Goal: Check status

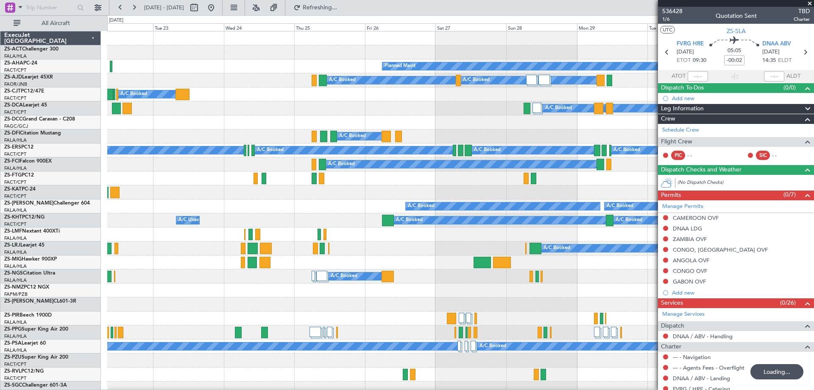
click at [811, 2] on span at bounding box center [810, 4] width 8 height 8
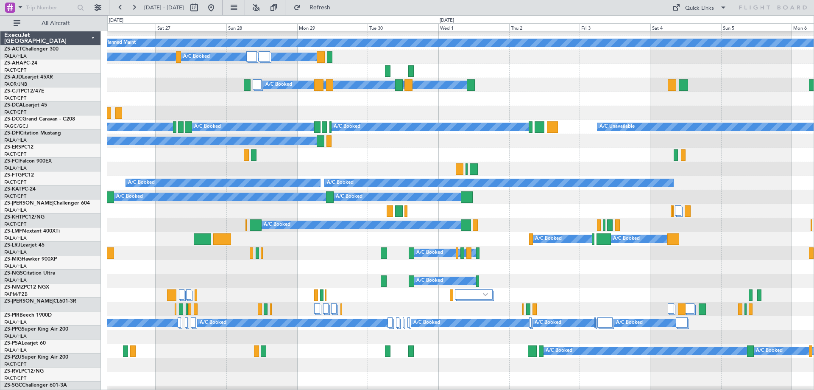
scroll to position [23, 0]
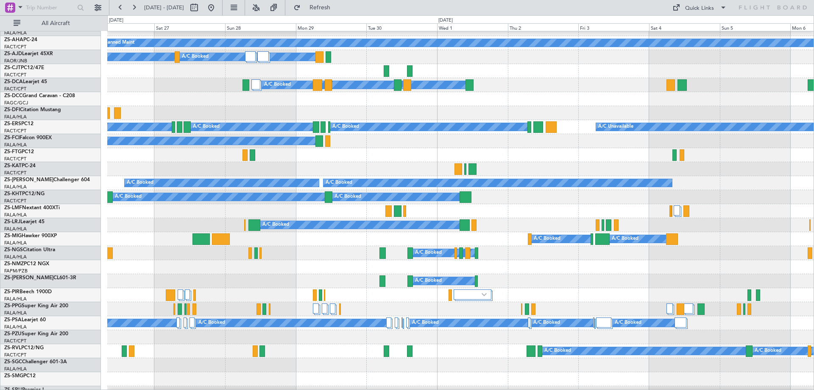
click at [310, 165] on div at bounding box center [460, 169] width 707 height 14
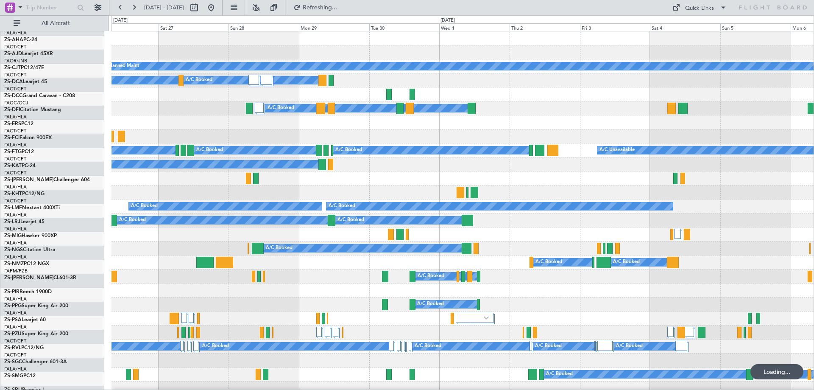
scroll to position [0, 0]
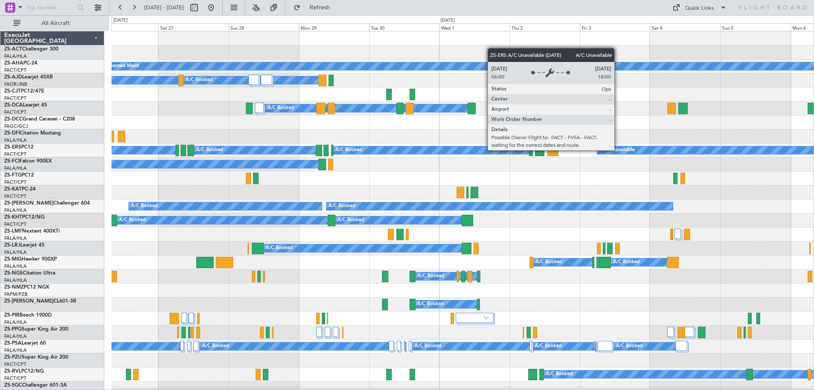
click at [618, 150] on div "A/C Unavailable" at bounding box center [617, 150] width 35 height 13
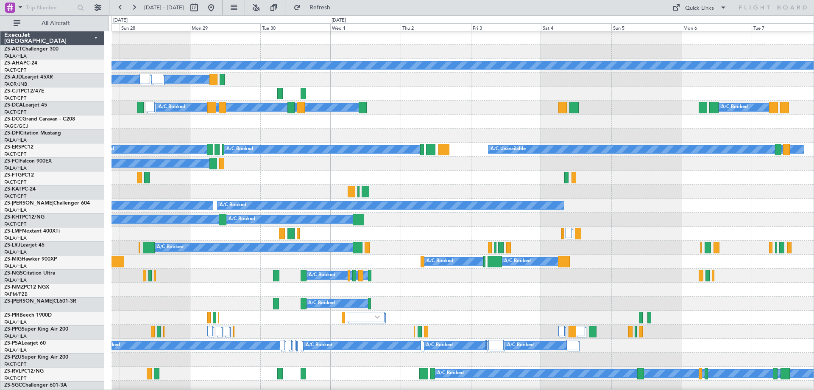
scroll to position [1, 0]
click at [480, 173] on div at bounding box center [463, 177] width 702 height 14
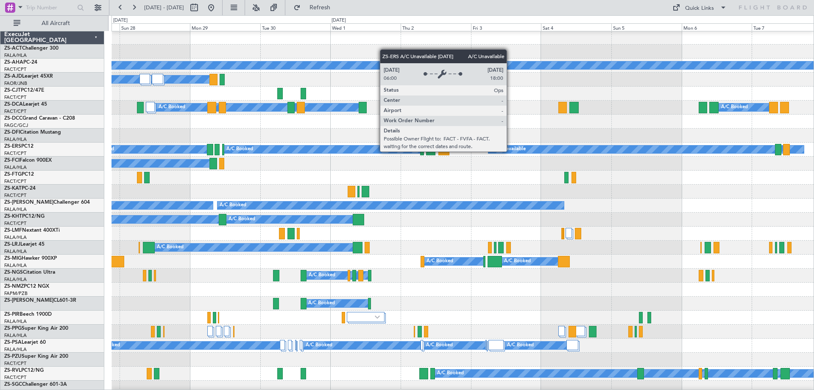
click at [511, 151] on div "A/C Unavailable" at bounding box center [508, 149] width 35 height 13
